Goal: Task Accomplishment & Management: Manage account settings

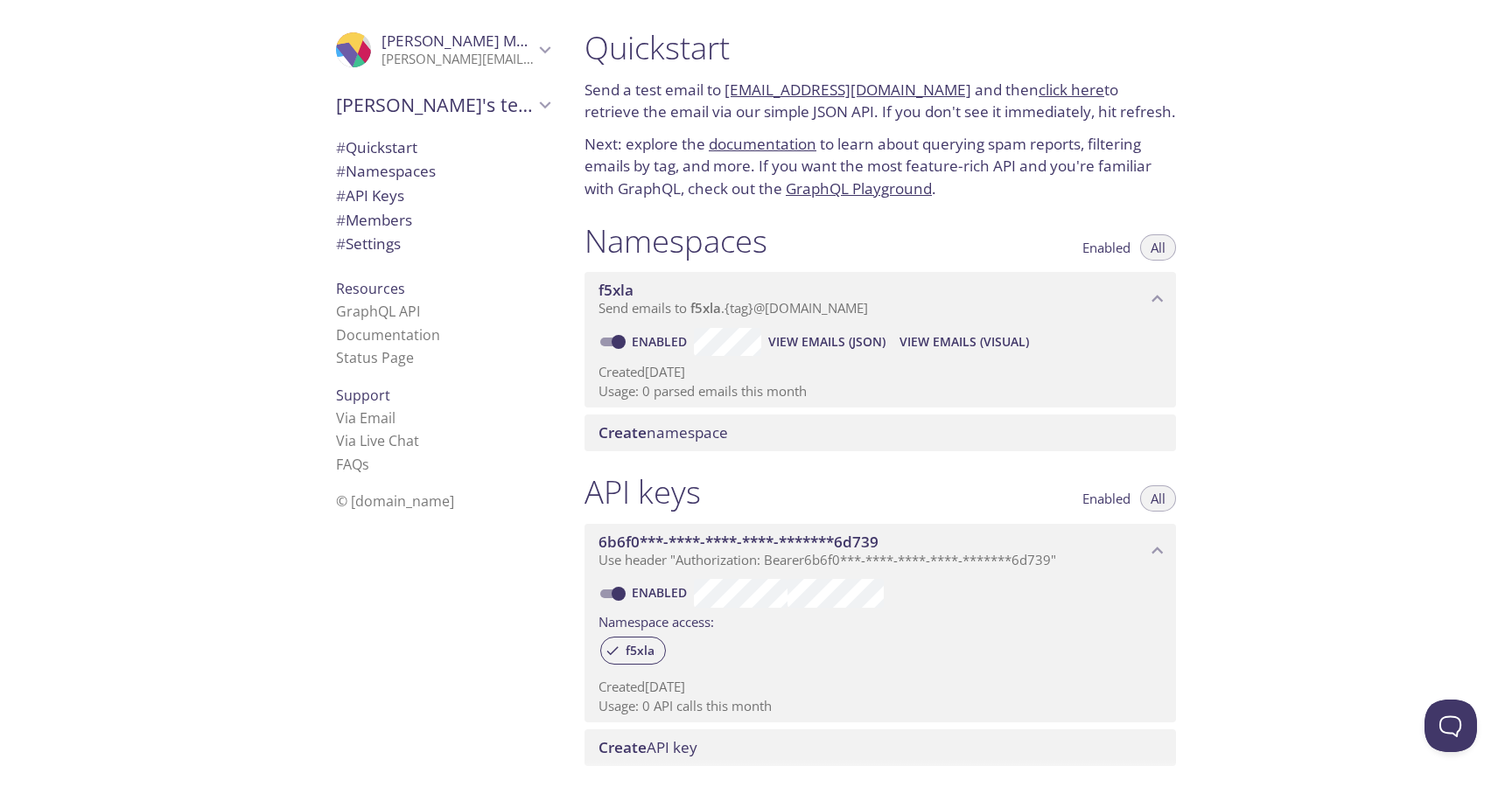
click at [681, 137] on p "Next: explore the documentation to learn about querying spam reports, filtering…" at bounding box center [881, 167] width 592 height 67
click at [838, 89] on link "f5xla.test@inbox.testmail.app" at bounding box center [848, 90] width 247 height 20
click at [1052, 95] on link "click here" at bounding box center [1071, 90] width 65 height 20
click at [401, 178] on span "# Namespaces" at bounding box center [385, 171] width 99 height 20
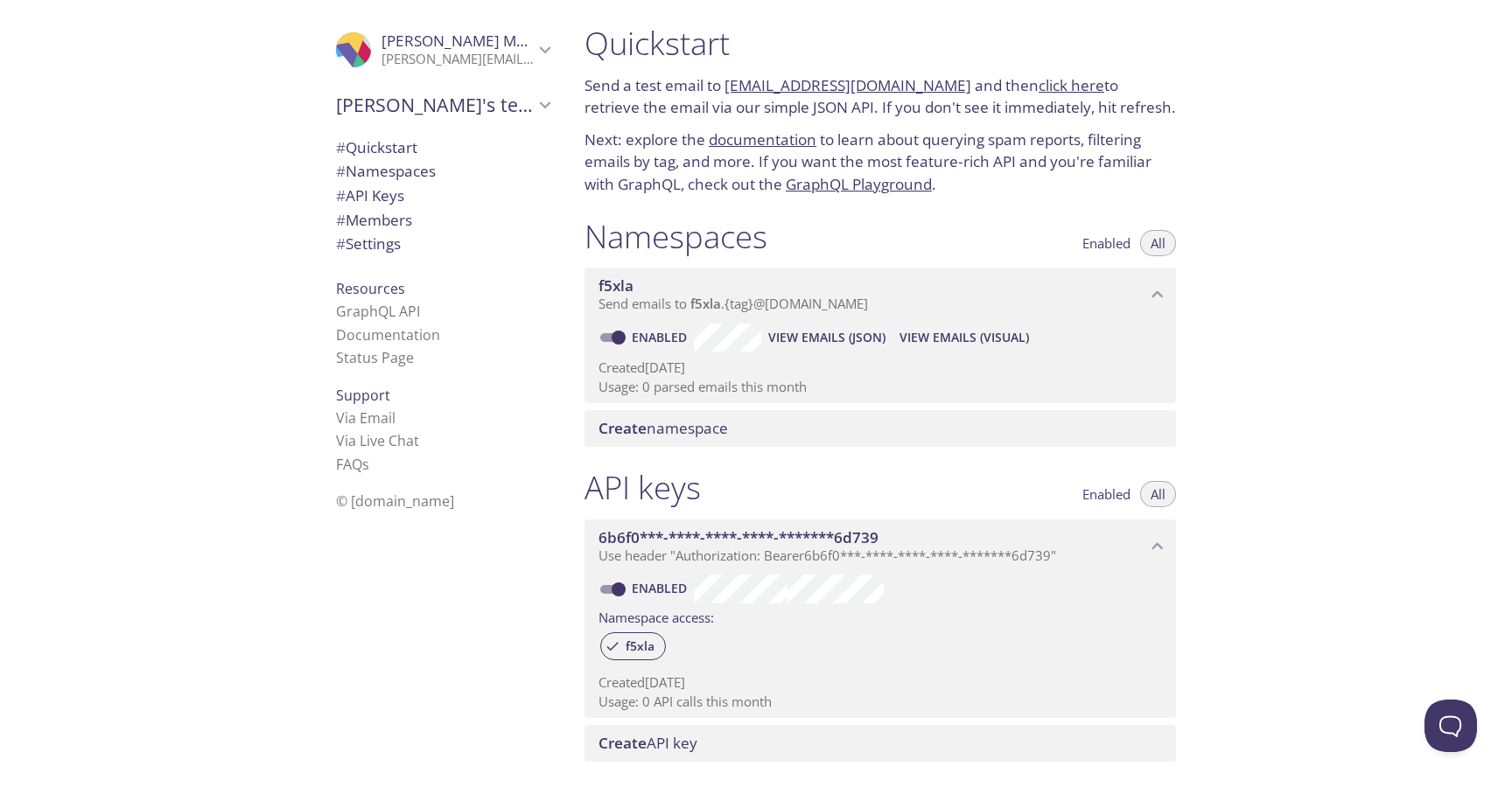
click at [769, 382] on p "Usage: 0 parsed emails this month" at bounding box center [880, 387] width 563 height 19
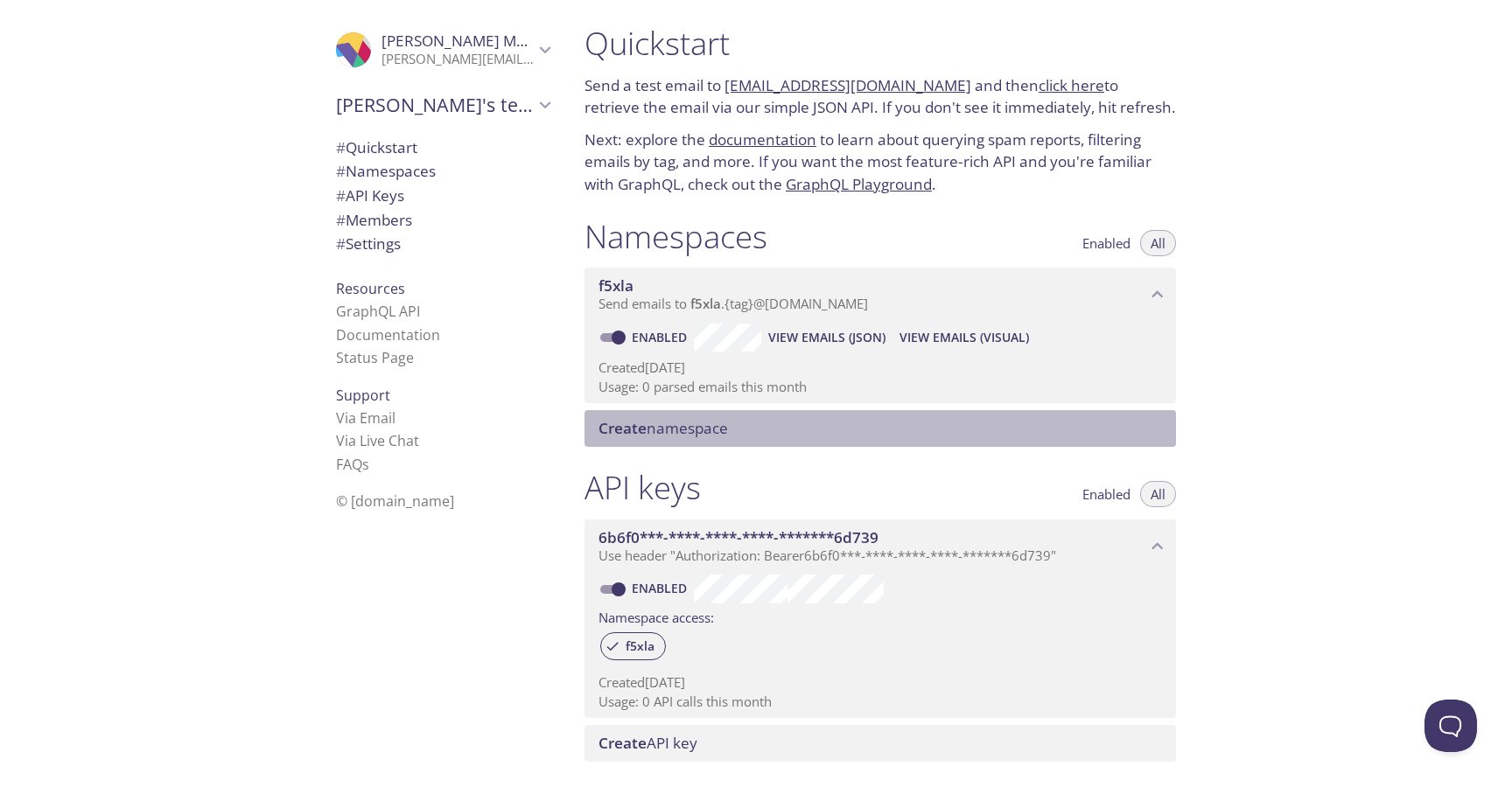
click at [690, 430] on span "Create namespace" at bounding box center [663, 428] width 130 height 20
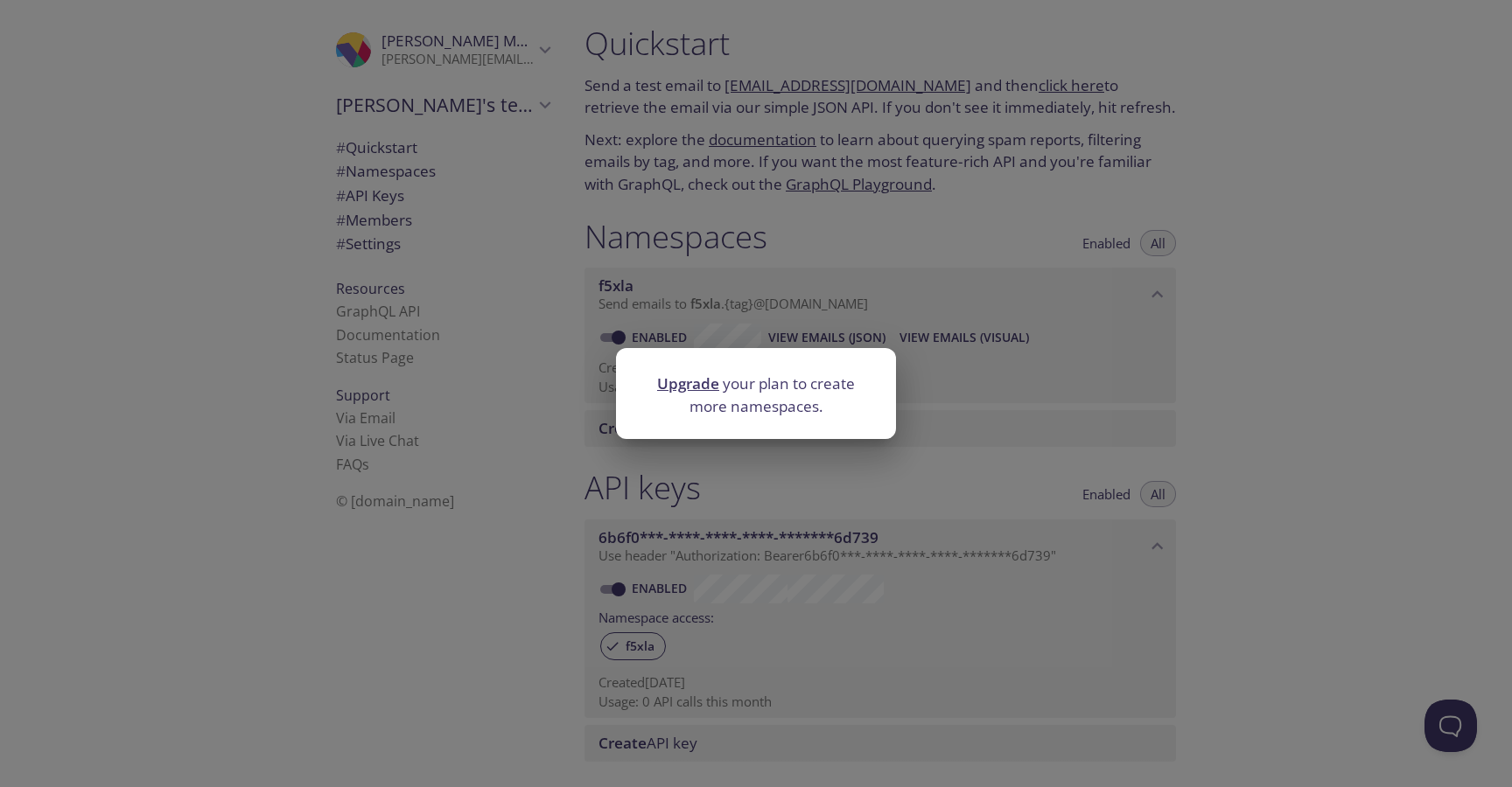
click at [483, 538] on div "Upgrade your plan to create more namespaces." at bounding box center [756, 393] width 1512 height 787
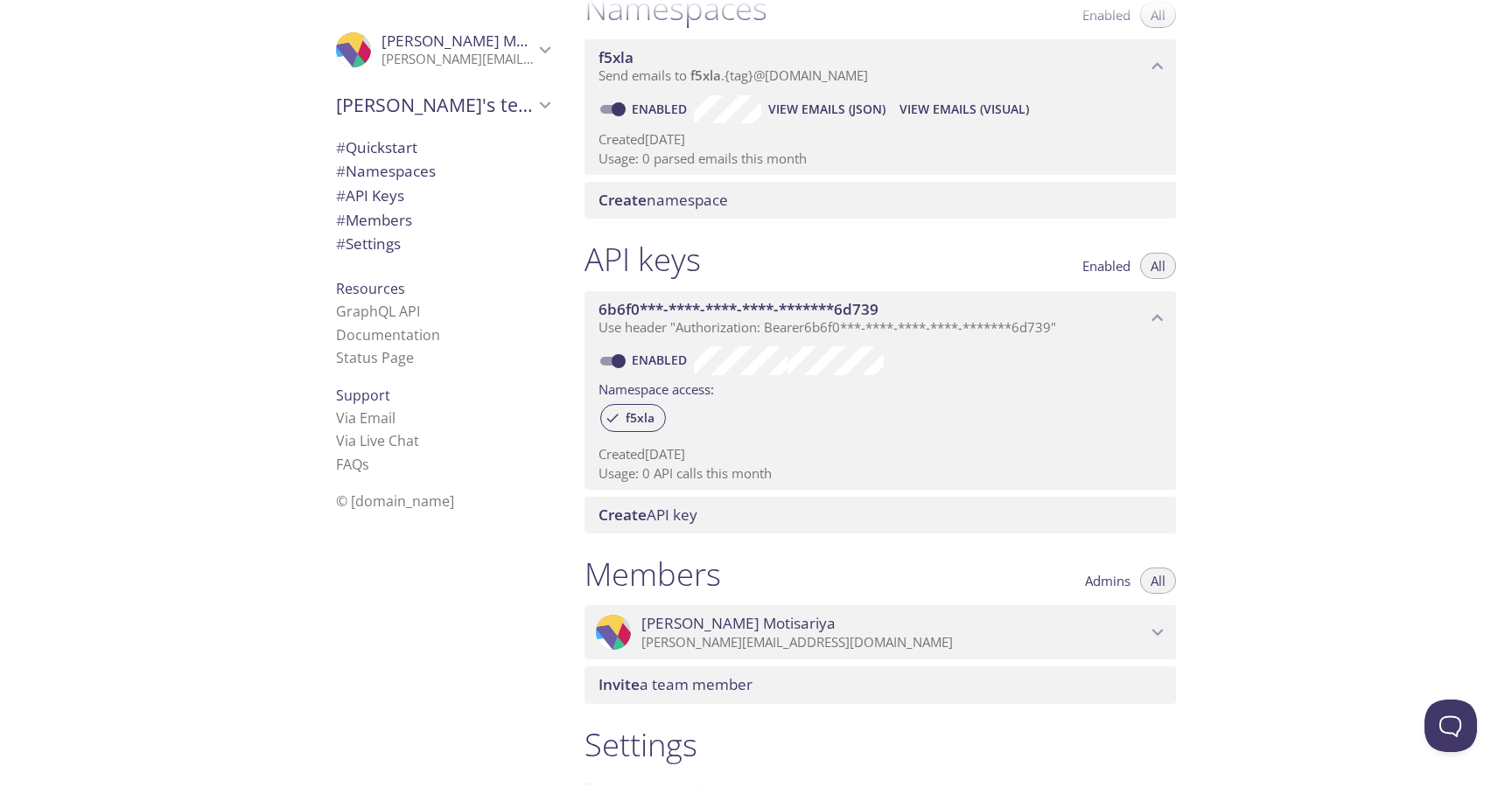
scroll to position [234, 0]
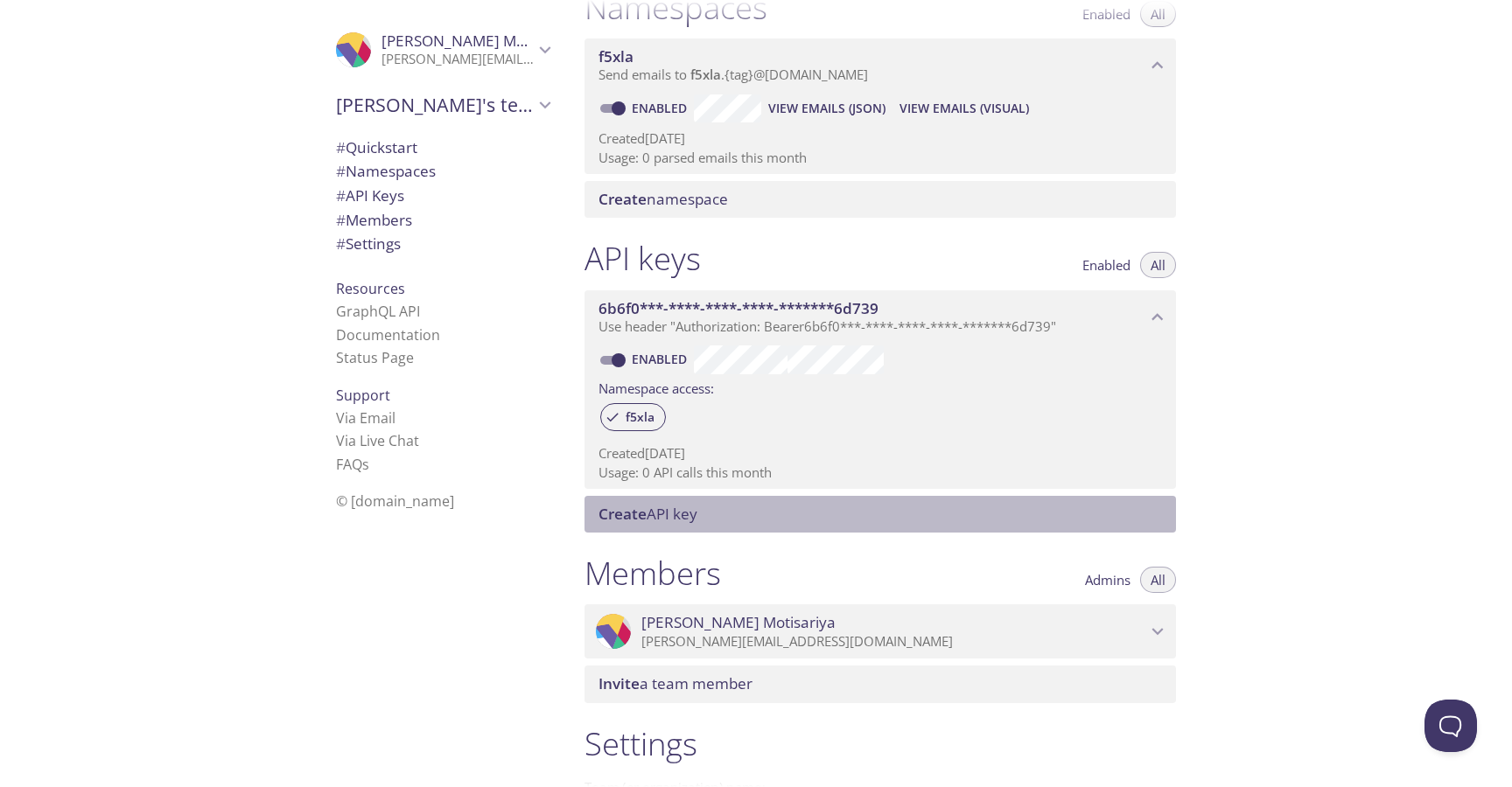
click at [666, 521] on span "Create API key" at bounding box center [648, 514] width 99 height 20
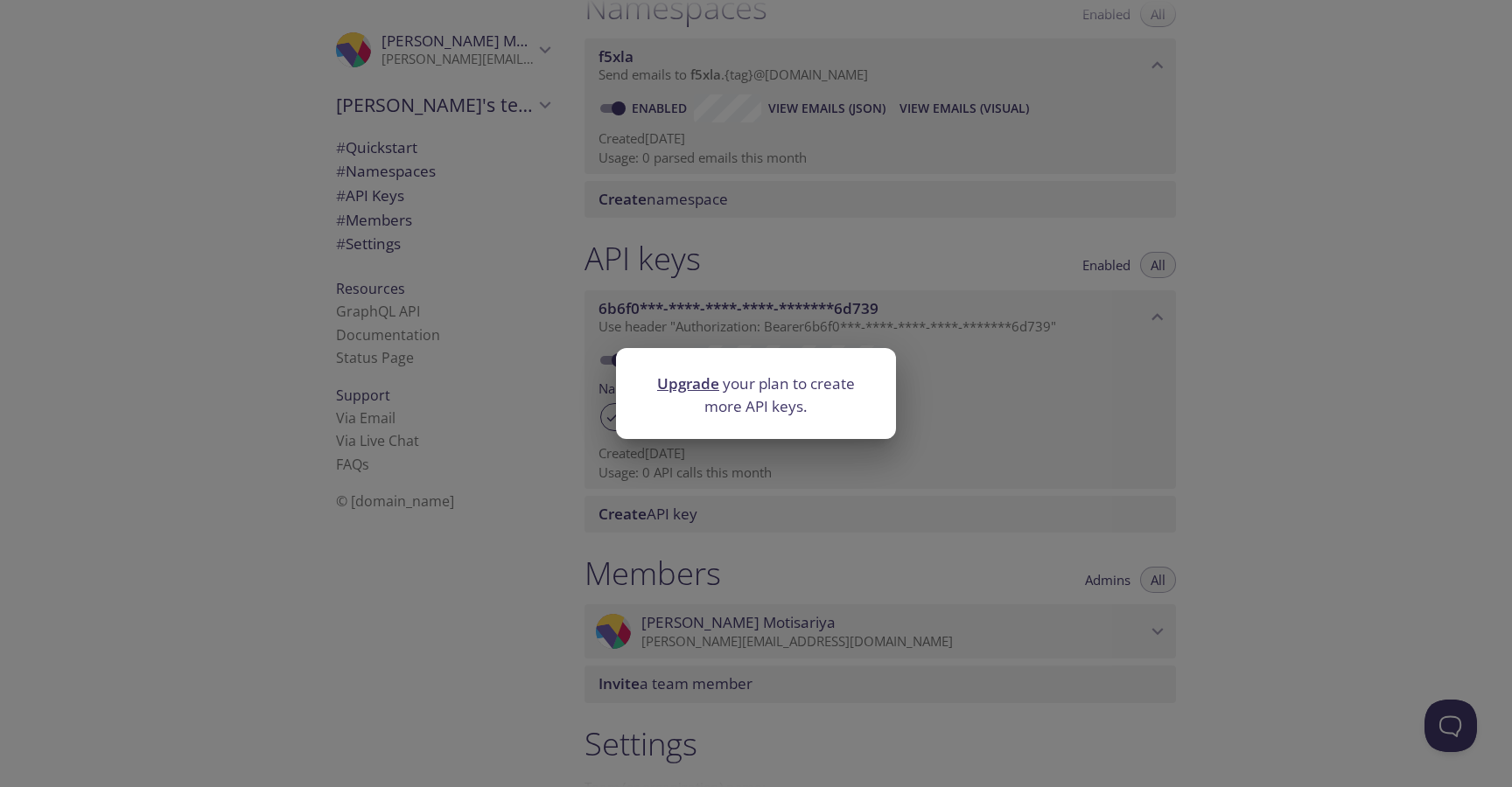
click at [497, 565] on div "Upgrade your plan to create more API keys." at bounding box center [756, 393] width 1512 height 787
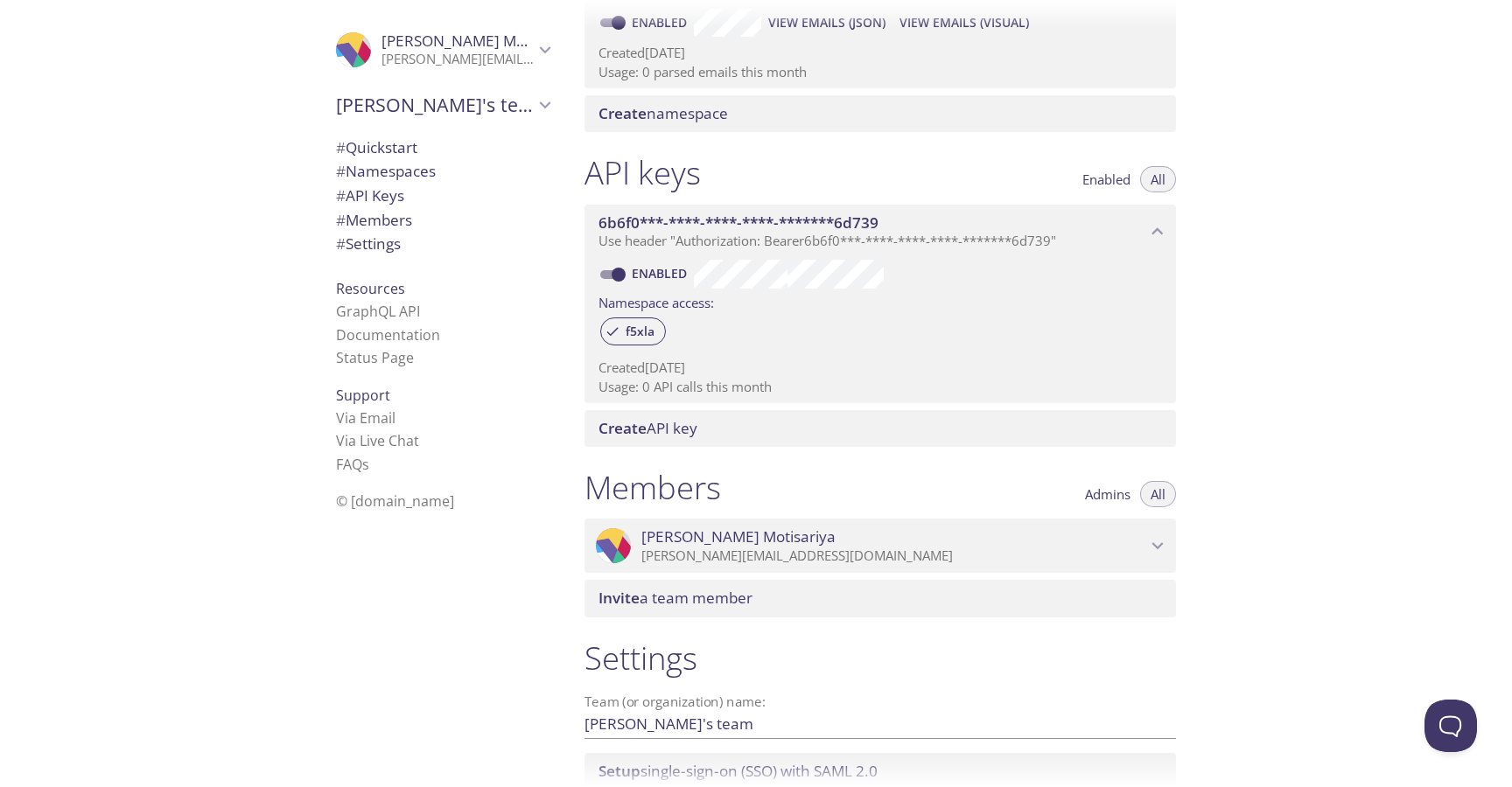
scroll to position [457, 0]
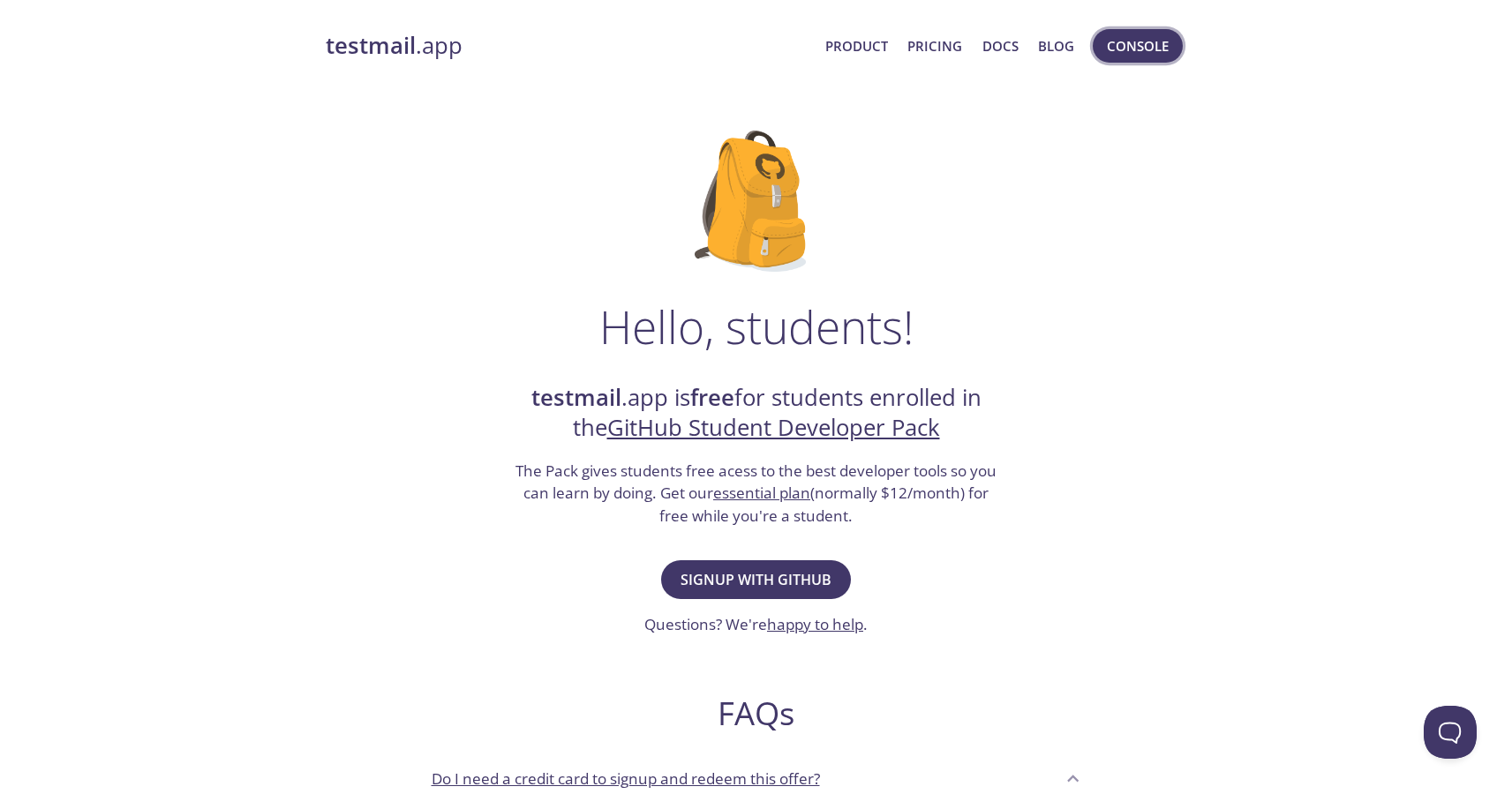
click at [1154, 60] on button "Console" at bounding box center [1138, 45] width 90 height 33
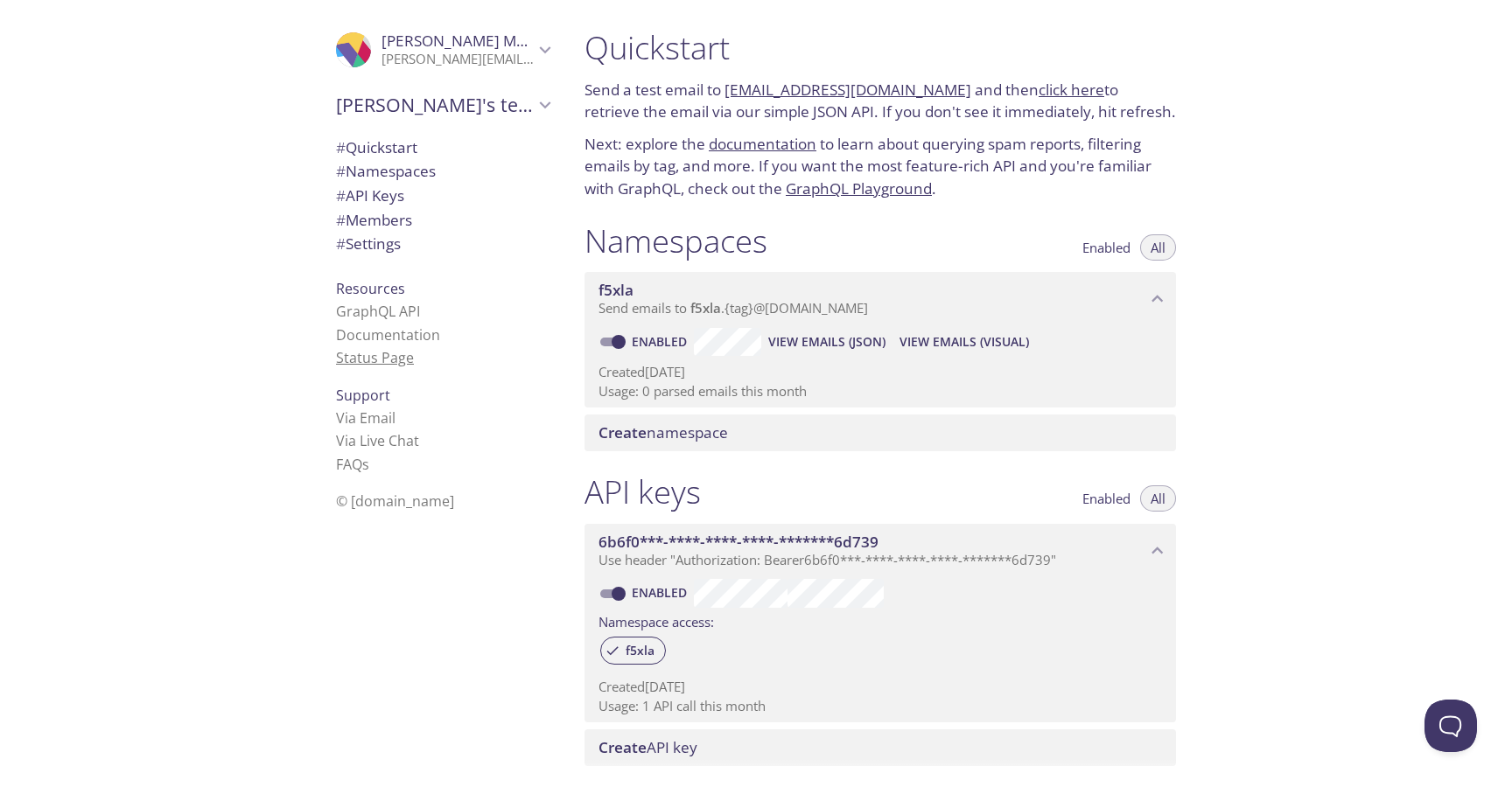
click at [381, 356] on link "Status Page" at bounding box center [374, 357] width 78 height 19
click at [683, 373] on p "Created 5 Oct 2025" at bounding box center [880, 372] width 563 height 19
click at [660, 356] on div "Created 5 Oct 2025 Usage: 0 parsed emails this month" at bounding box center [880, 379] width 563 height 45
click at [660, 378] on p "Created 5 Oct 2025" at bounding box center [880, 372] width 563 height 19
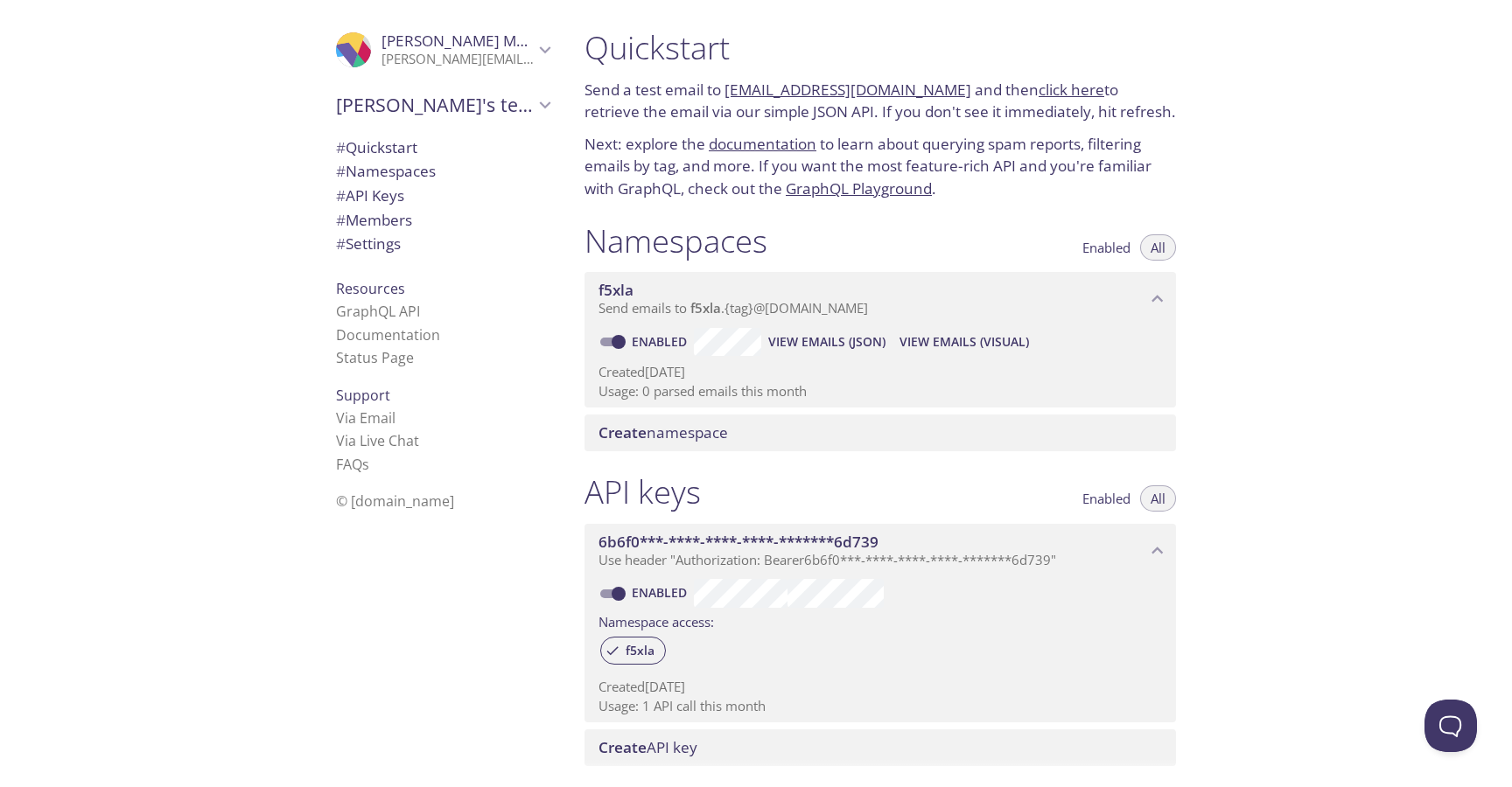
click at [660, 378] on p "Created 5 Oct 2025" at bounding box center [880, 372] width 563 height 19
drag, startPoint x: 639, startPoint y: 381, endPoint x: 787, endPoint y: 381, distance: 148.0
click at [787, 382] on p "Usage: 0 parsed emails this month" at bounding box center [880, 391] width 563 height 19
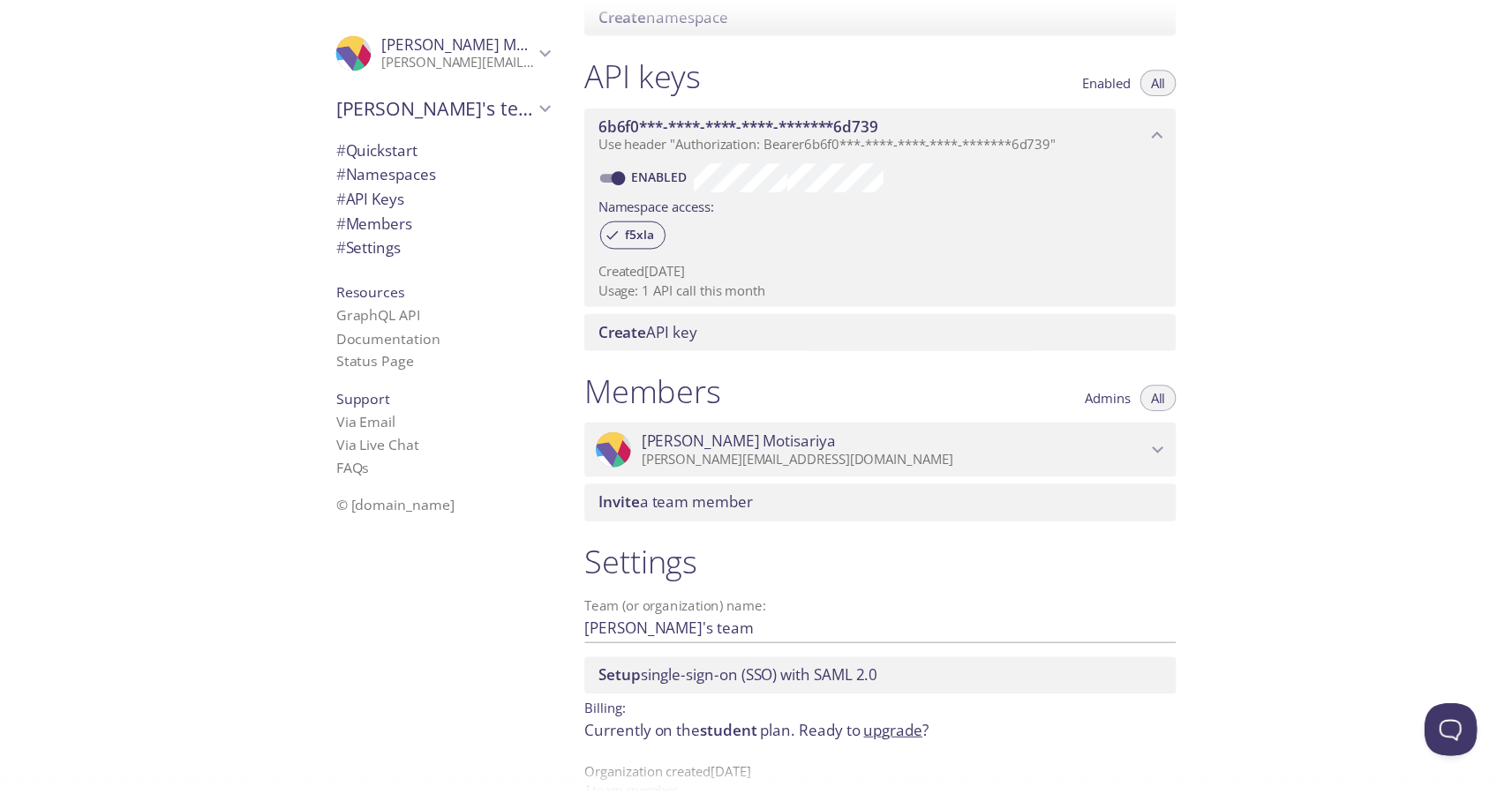
scroll to position [461, 0]
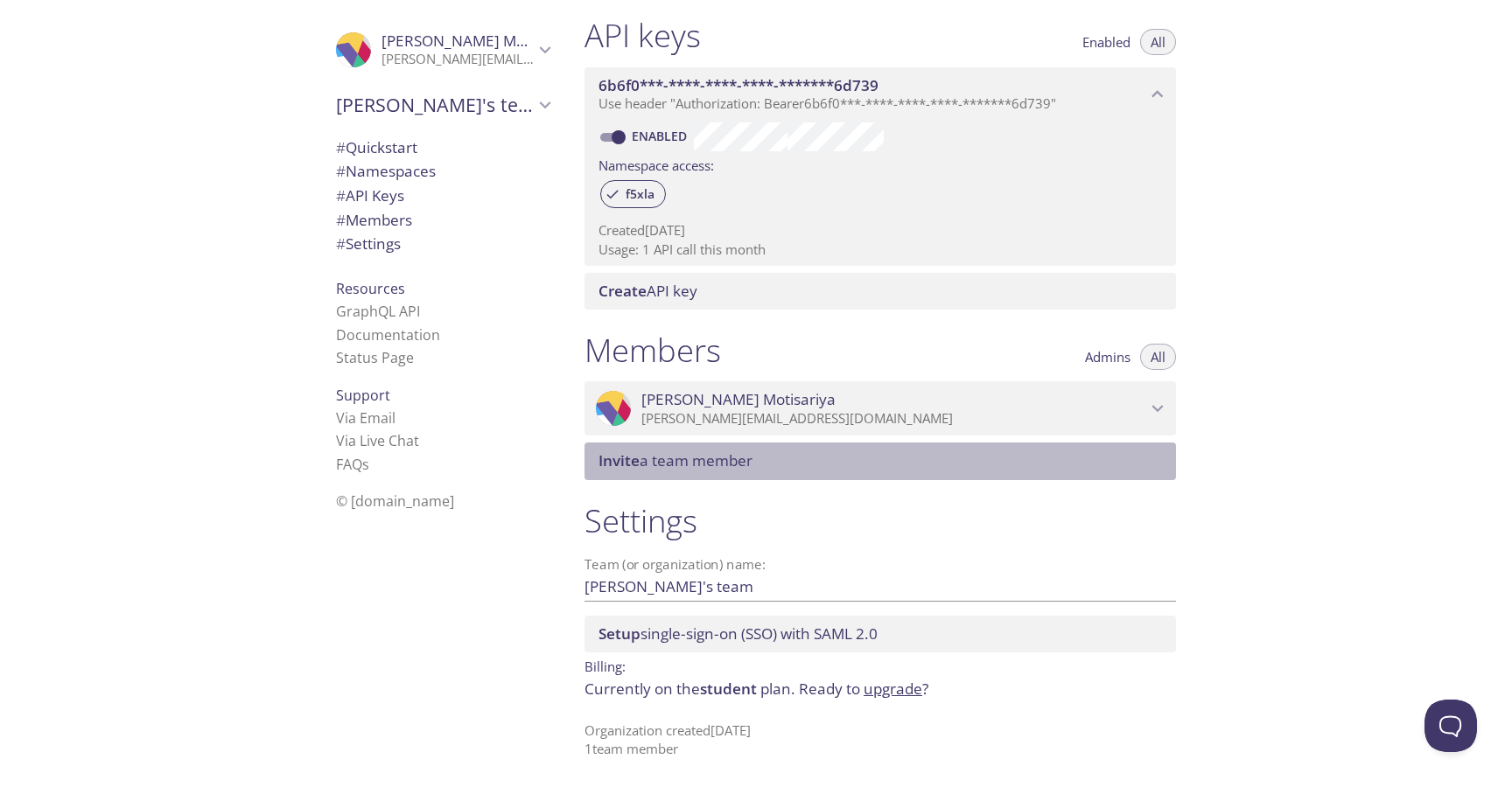
click at [716, 458] on span "Invite a team member" at bounding box center [675, 460] width 154 height 20
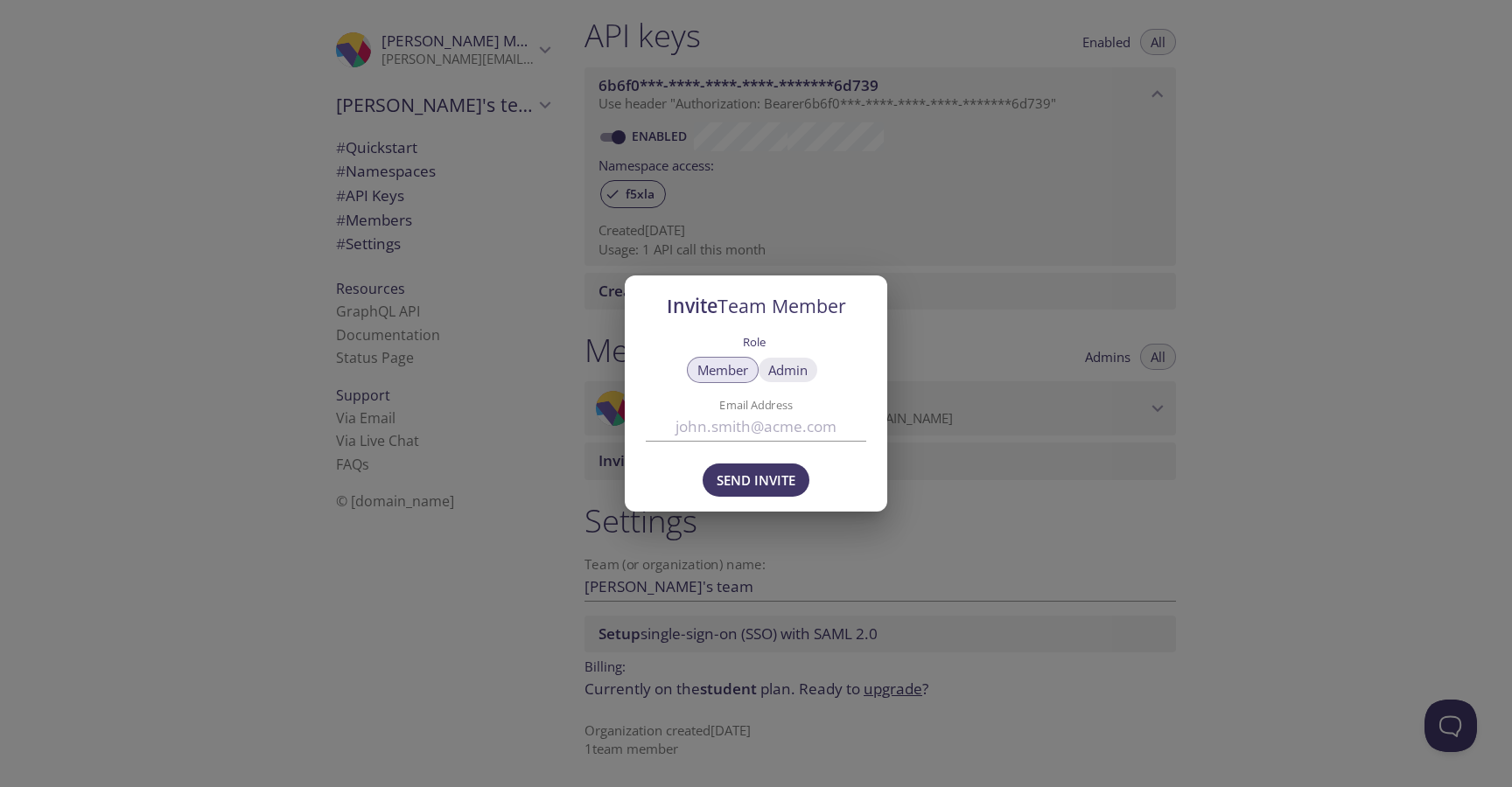
click at [786, 370] on span "Admin" at bounding box center [788, 370] width 39 height 0
click at [845, 548] on div "Invite Team Member Role Member Admin Email Address Send Invite" at bounding box center [756, 393] width 1512 height 787
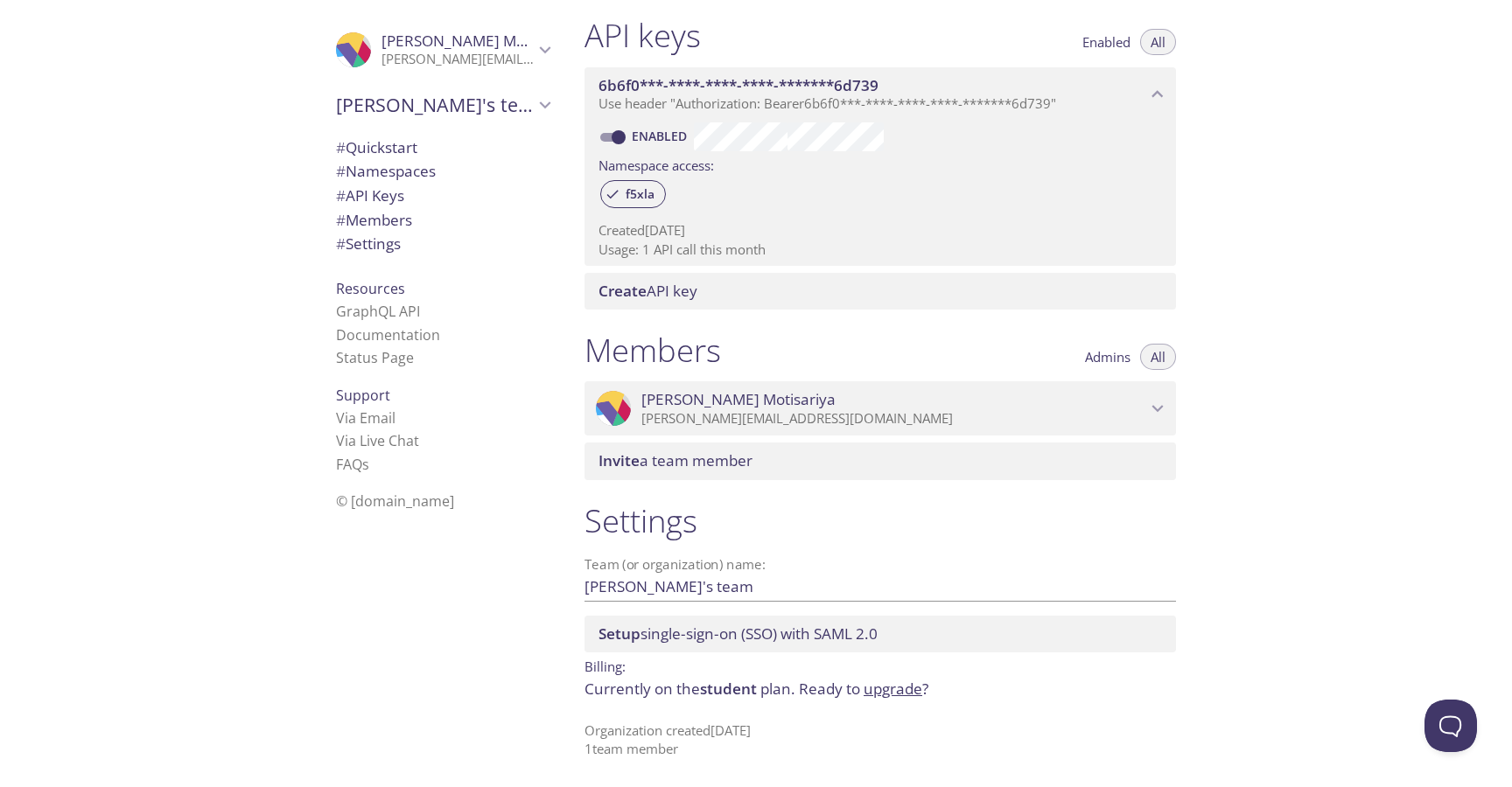
click at [760, 630] on span "Setup single-sign-on (SSO) with SAML 2.0" at bounding box center [738, 634] width 279 height 20
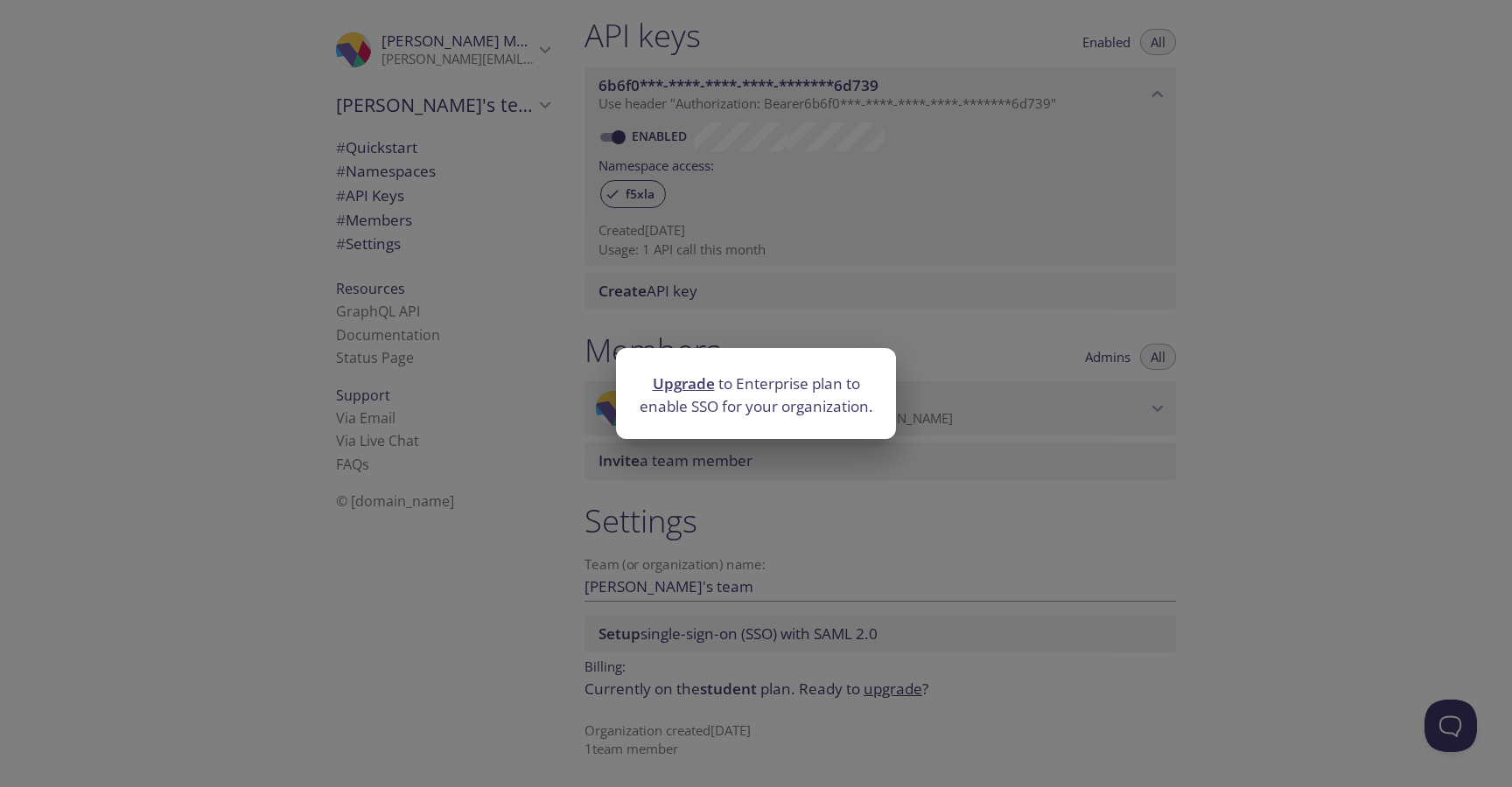
click at [788, 569] on div "Upgrade to Enterprise plan to enable SSO for your organization." at bounding box center [756, 393] width 1512 height 787
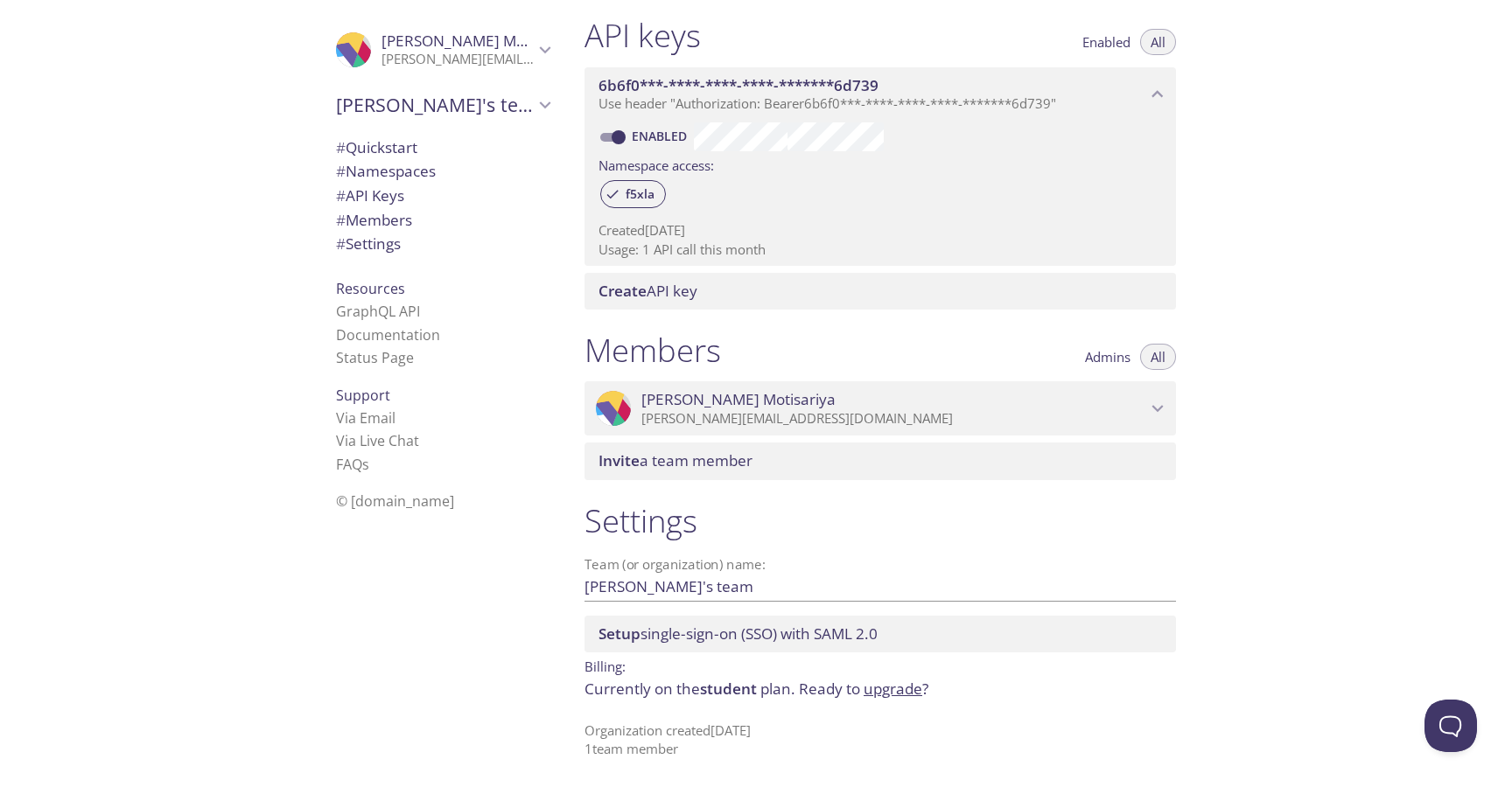
click at [691, 300] on span "Create API key" at bounding box center [648, 291] width 99 height 20
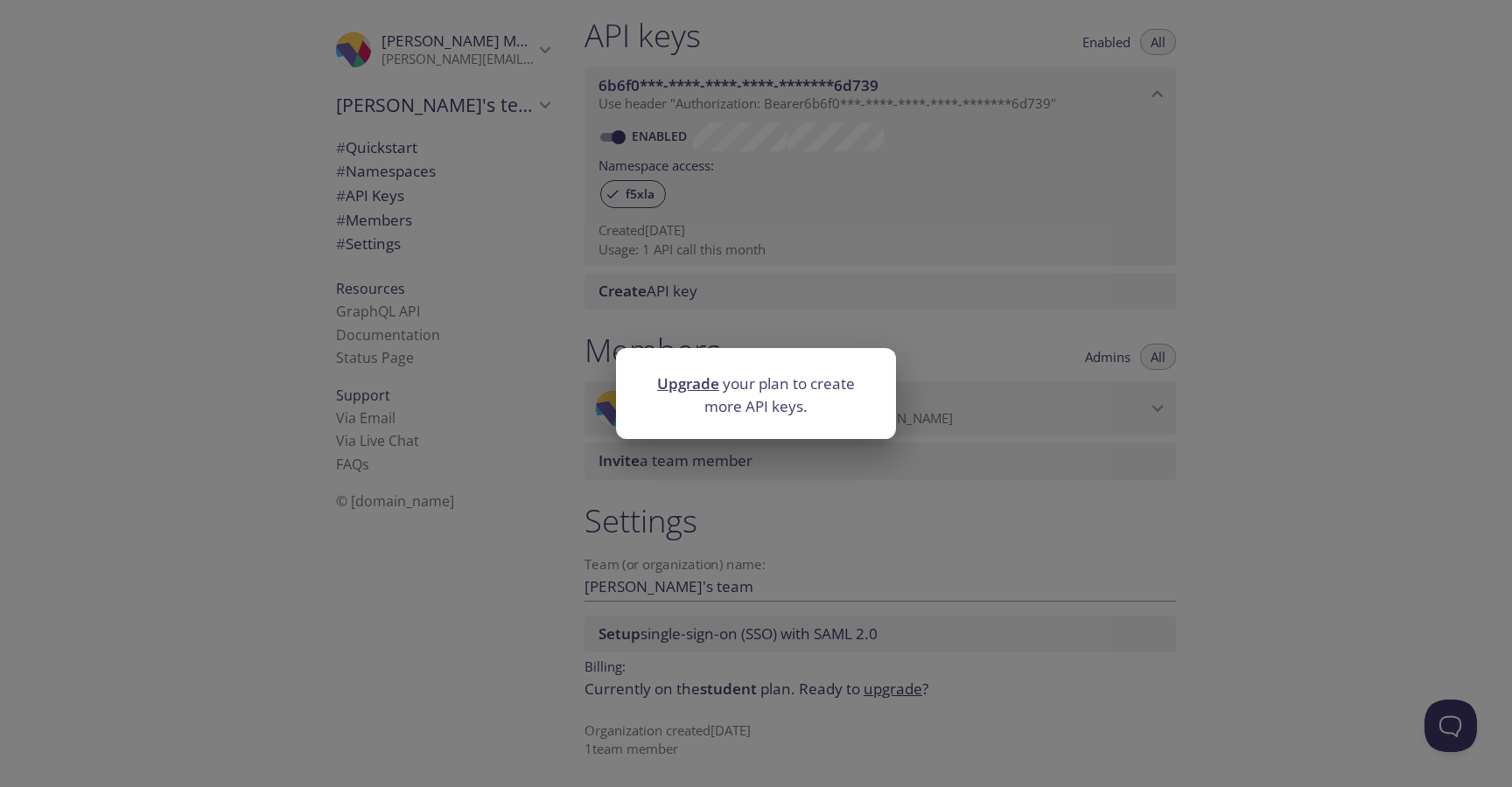
click at [694, 374] on link "Upgrade" at bounding box center [688, 383] width 62 height 20
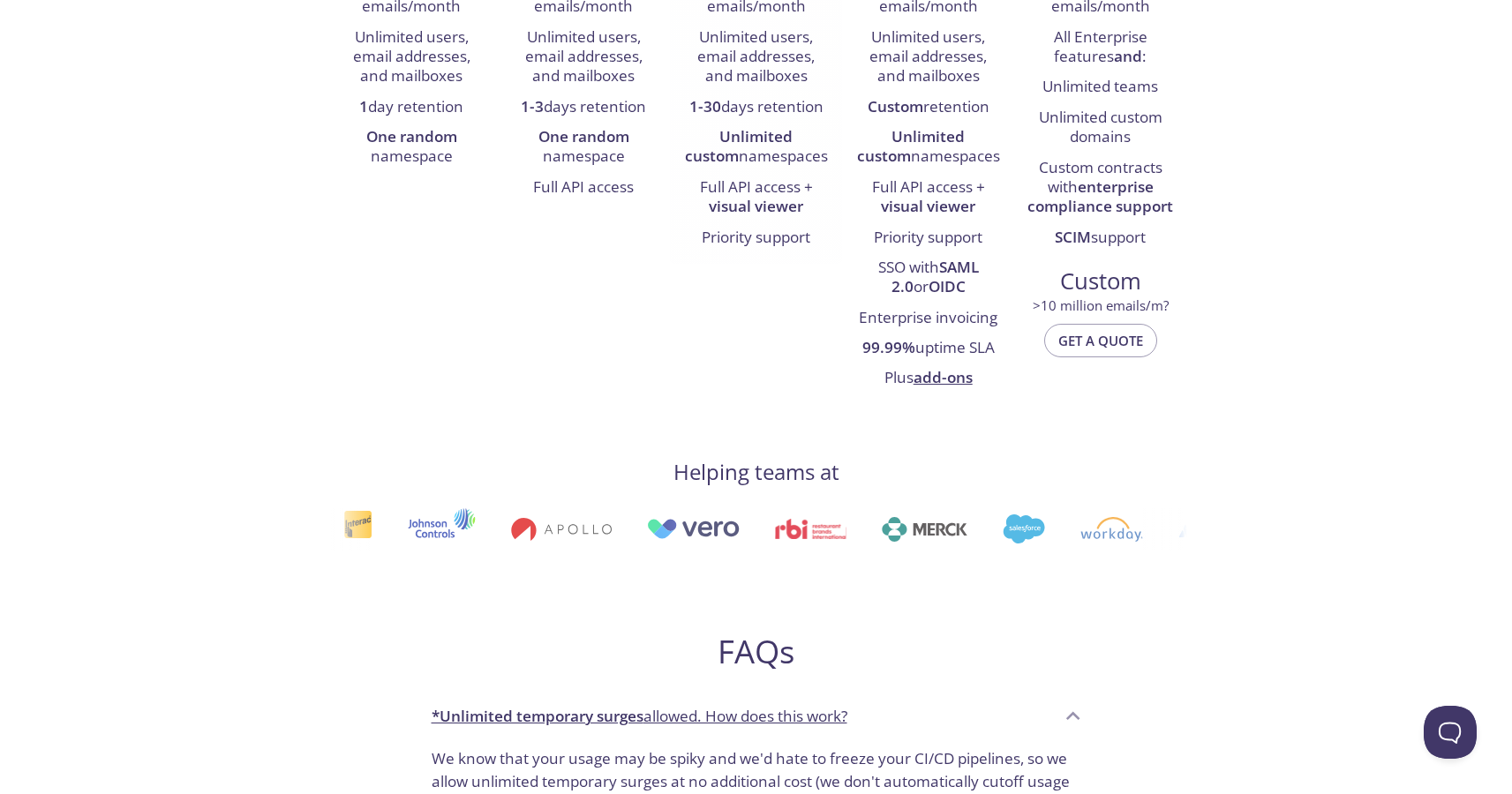
scroll to position [546, 0]
